Goal: Check status

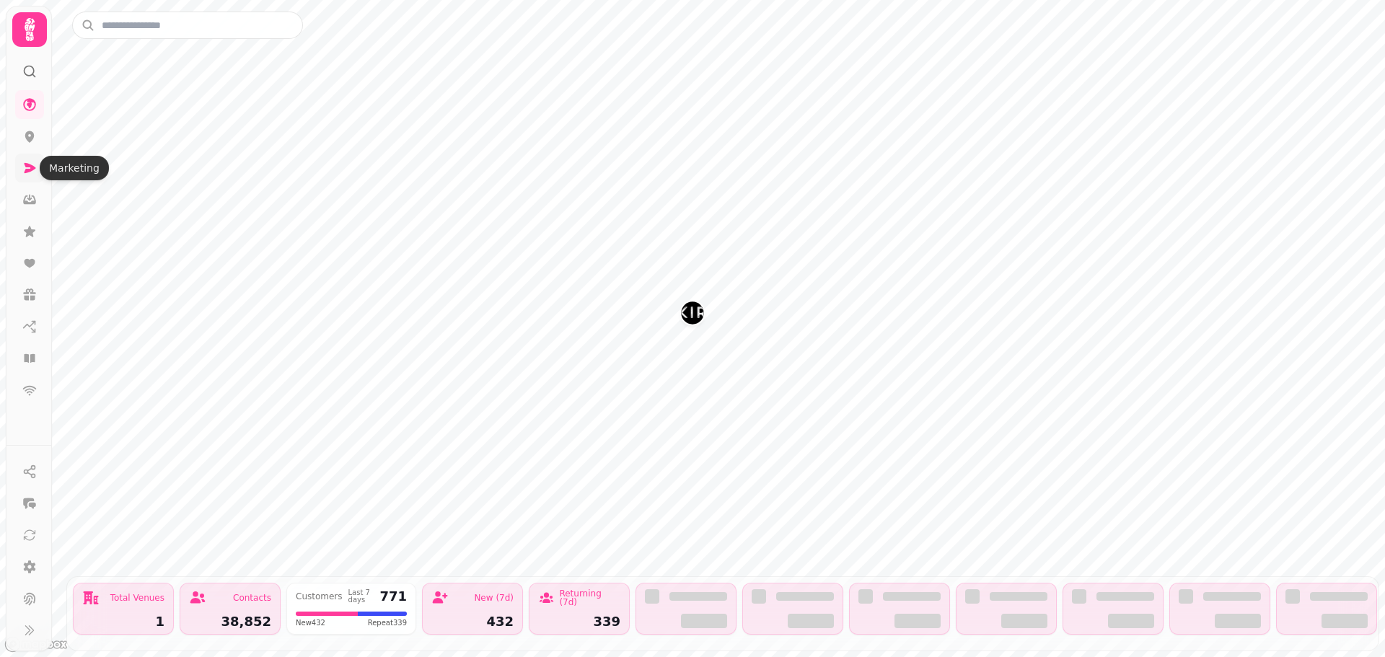
click at [32, 170] on icon at bounding box center [31, 168] width 12 height 10
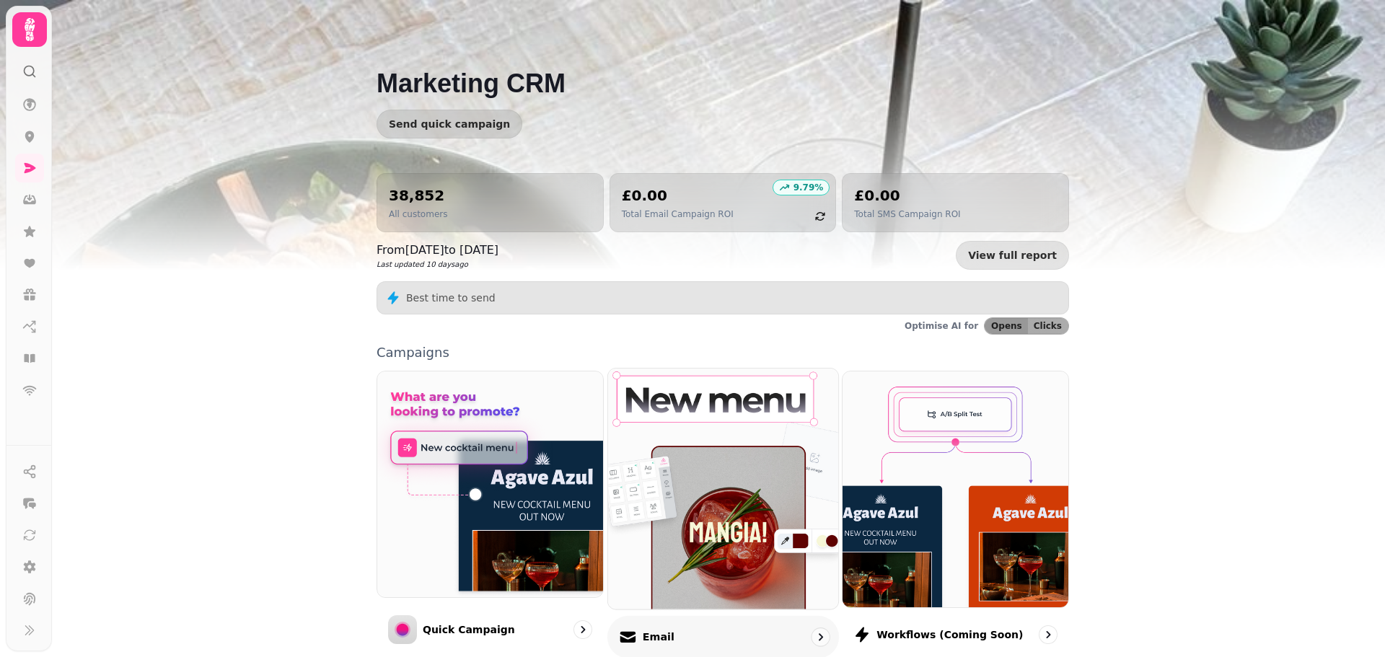
click at [711, 465] on img at bounding box center [723, 488] width 253 height 265
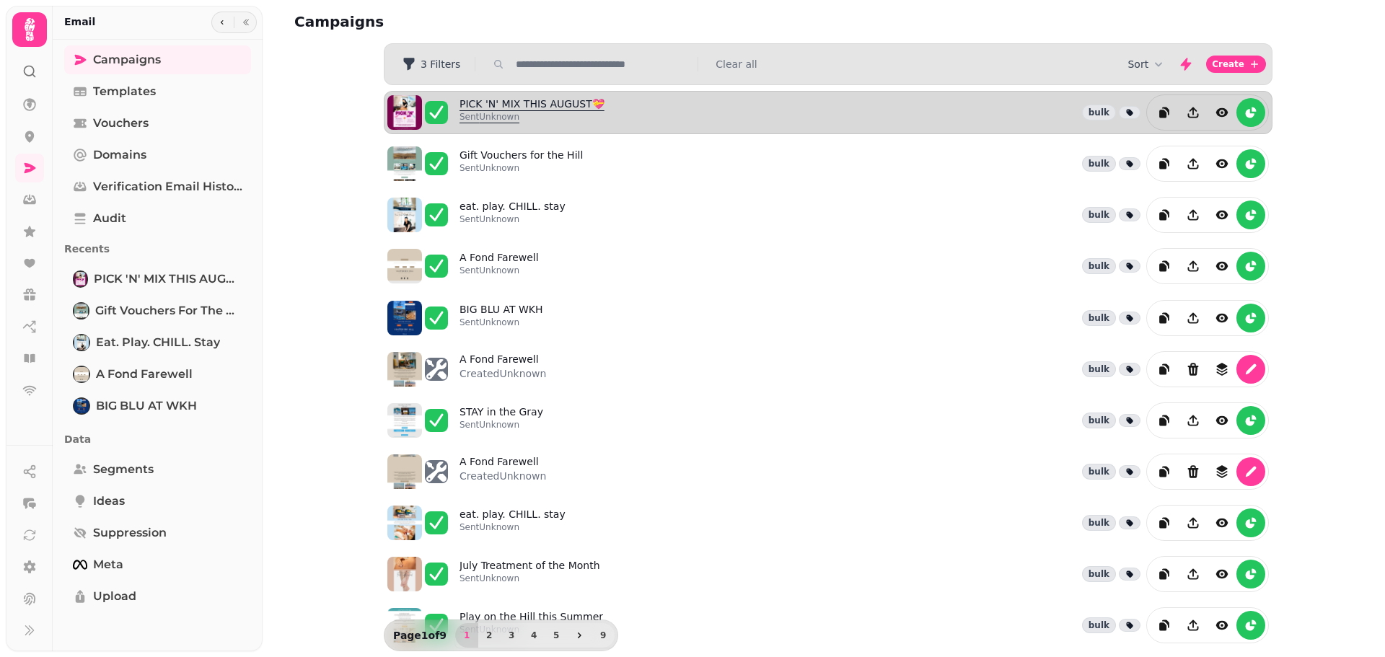
click at [511, 103] on link "PICK 'N' MIX THIS AUGUST💝 Sent Unknown" at bounding box center [532, 113] width 145 height 32
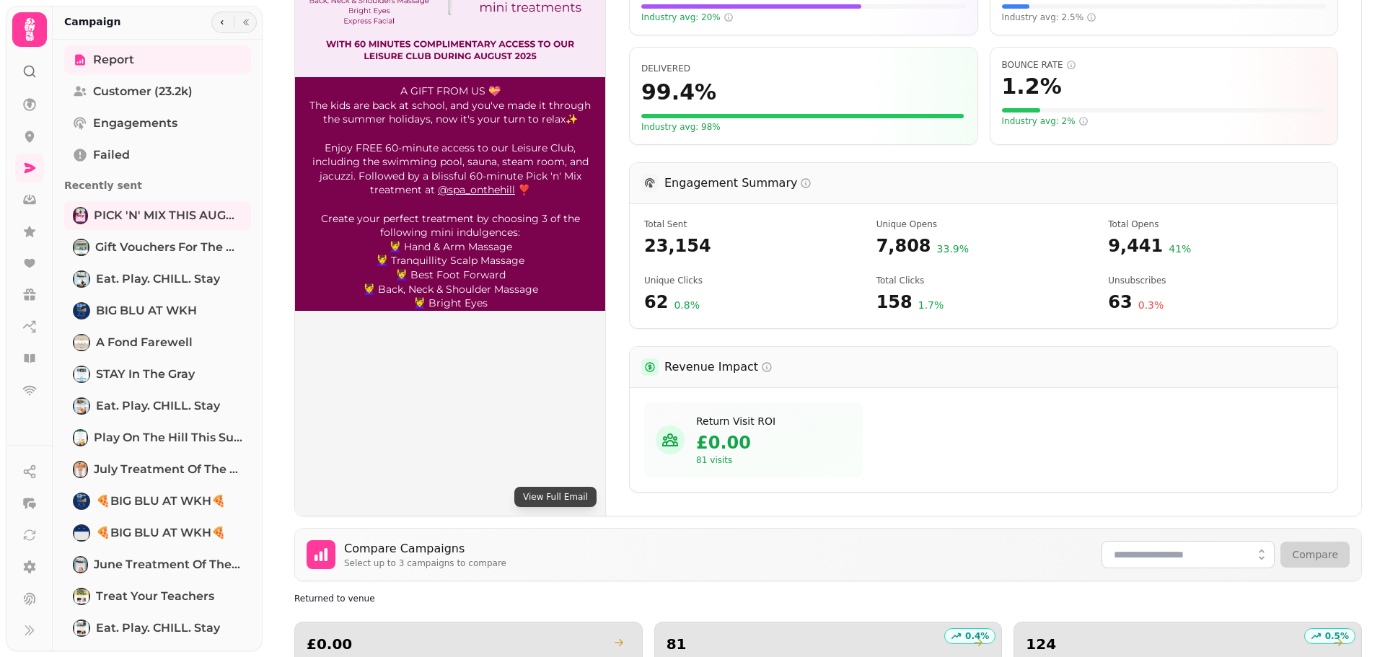
scroll to position [433, 0]
